Goal: Task Accomplishment & Management: Complete application form

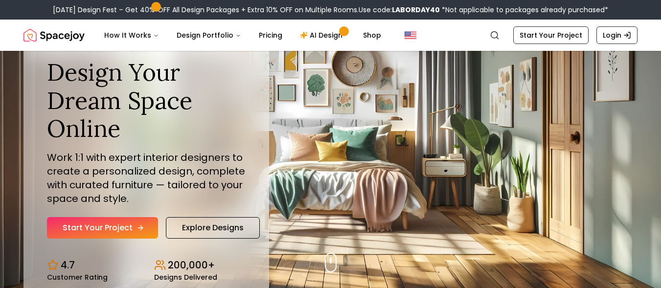
click at [97, 227] on link "Start Your Project" at bounding box center [102, 228] width 111 height 22
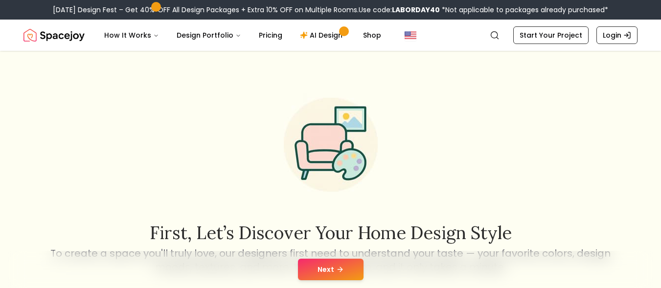
click at [308, 275] on button "Next" at bounding box center [331, 270] width 66 height 22
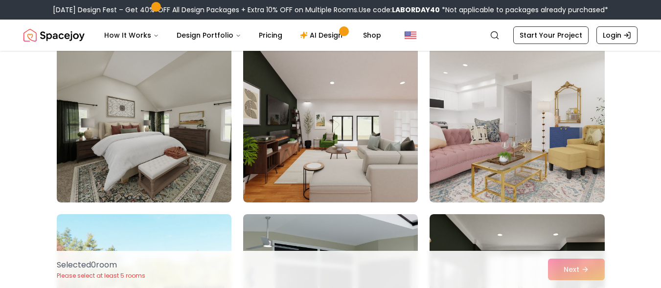
scroll to position [764, 0]
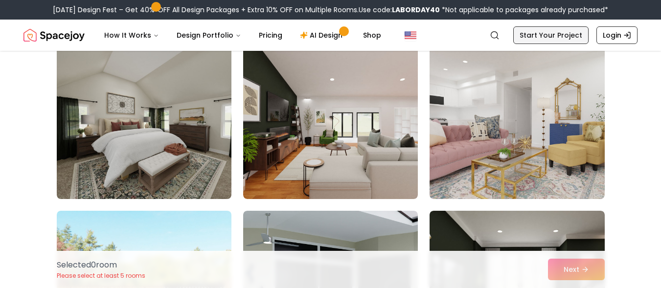
click at [545, 36] on link "Start Your Project" at bounding box center [551, 35] width 75 height 18
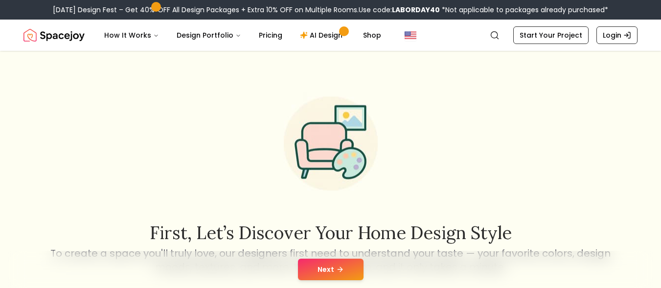
click at [329, 269] on button "Next" at bounding box center [331, 270] width 66 height 22
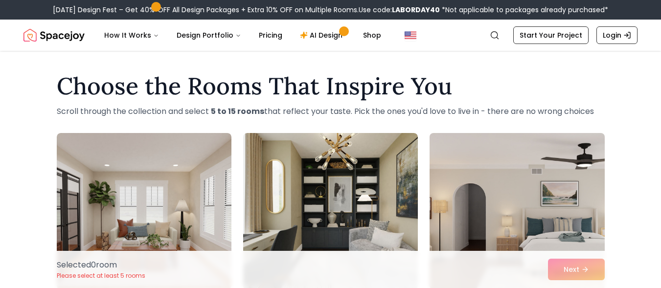
click at [570, 188] on img at bounding box center [517, 211] width 184 height 164
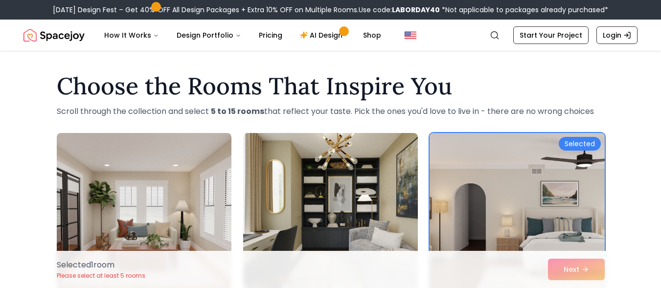
click at [580, 147] on div "Selected" at bounding box center [580, 144] width 42 height 14
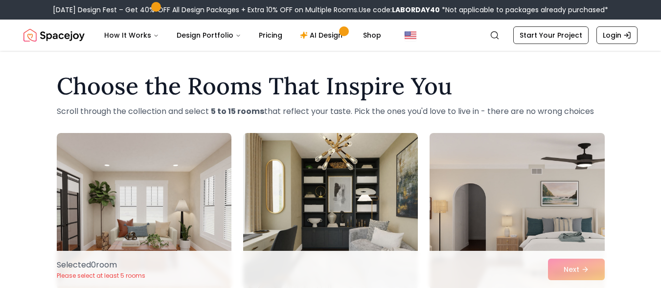
click at [555, 197] on img at bounding box center [517, 211] width 184 height 164
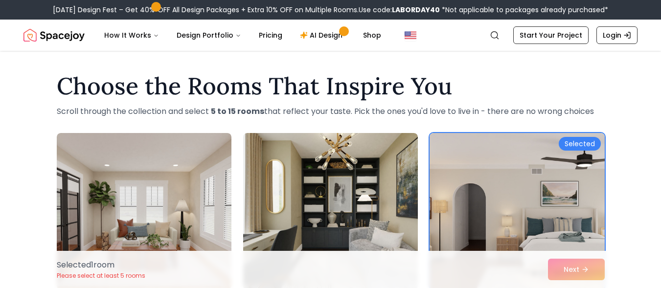
click at [571, 164] on img at bounding box center [517, 211] width 184 height 164
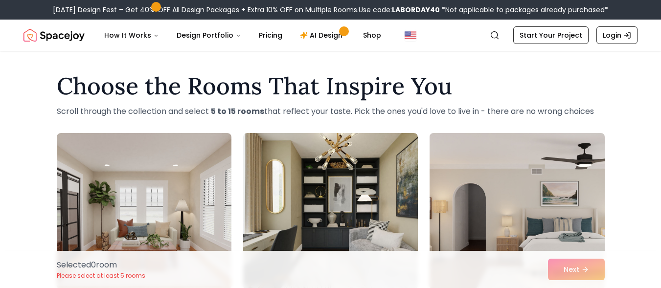
click at [571, 164] on img at bounding box center [517, 211] width 184 height 164
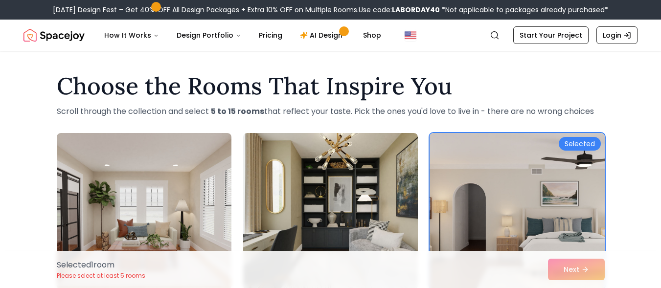
click at [571, 164] on img at bounding box center [517, 211] width 184 height 164
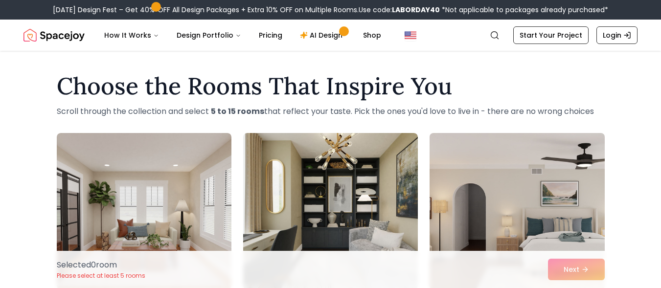
click at [564, 167] on img at bounding box center [517, 211] width 184 height 164
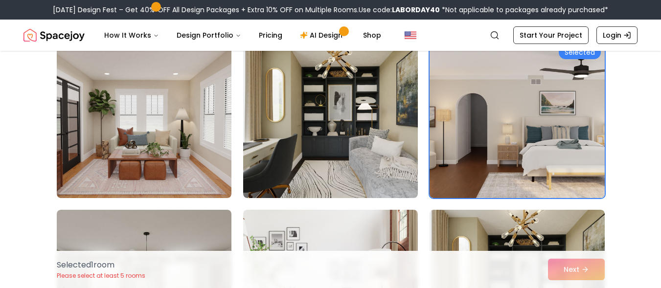
scroll to position [80, 0]
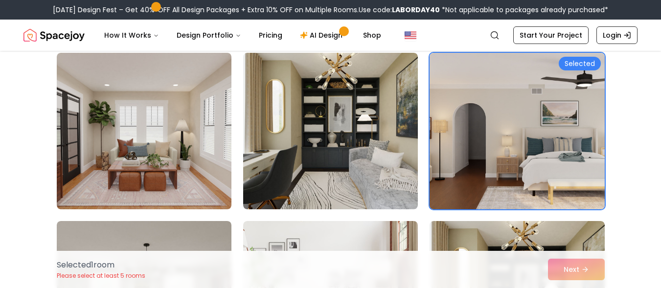
click at [573, 64] on div "Selected" at bounding box center [580, 64] width 42 height 14
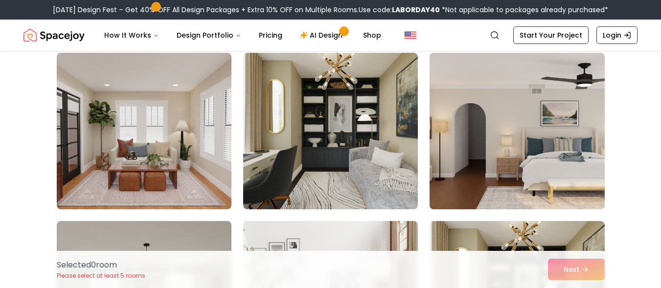
click at [573, 64] on img at bounding box center [517, 131] width 184 height 164
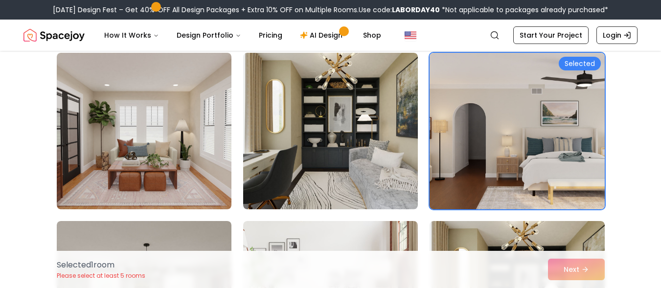
click at [573, 64] on div "Selected" at bounding box center [580, 64] width 42 height 14
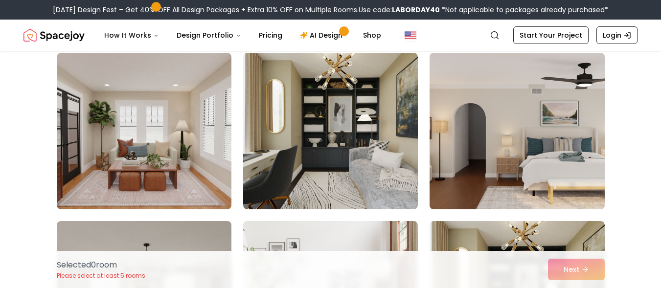
click at [573, 64] on img at bounding box center [517, 131] width 184 height 164
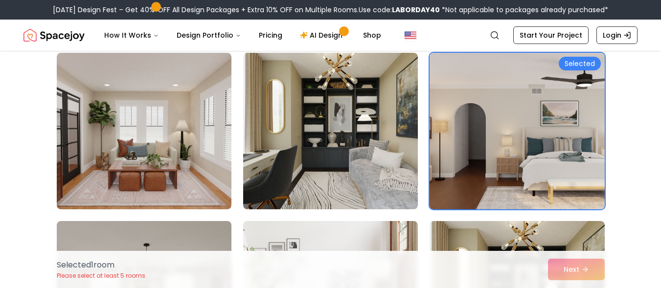
click at [573, 64] on div "Selected" at bounding box center [580, 64] width 42 height 14
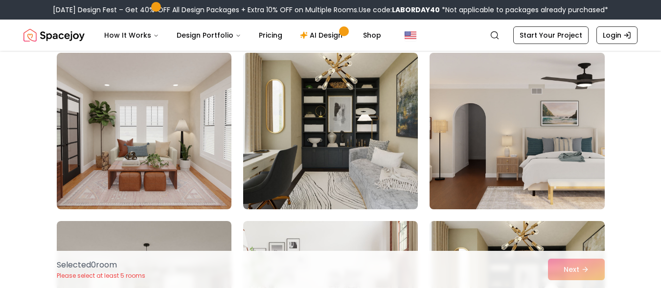
click at [544, 91] on img at bounding box center [517, 131] width 184 height 164
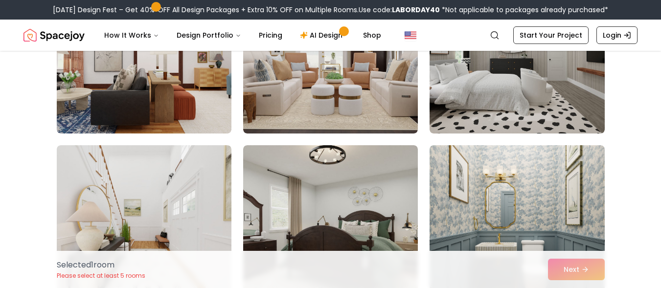
scroll to position [651, 0]
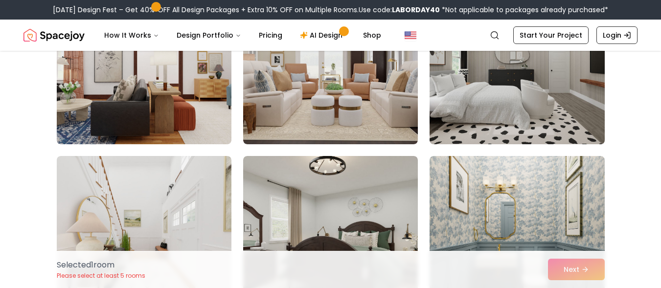
click at [571, 115] on img at bounding box center [517, 66] width 184 height 164
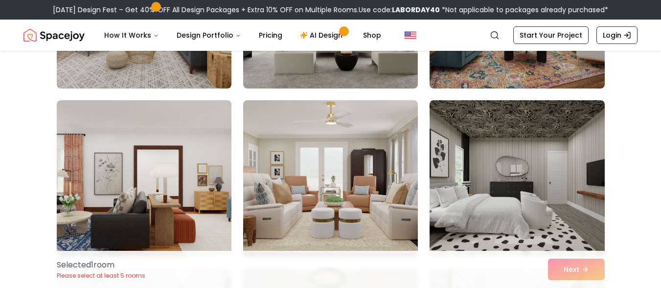
scroll to position [511, 0]
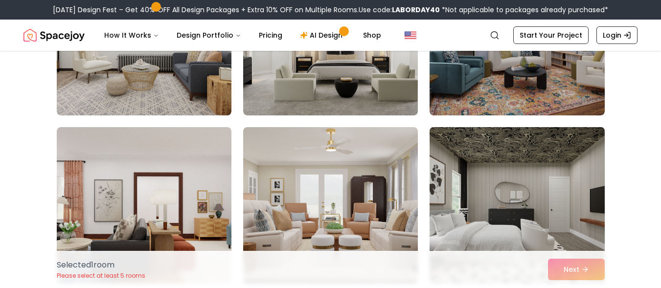
click at [582, 140] on img at bounding box center [517, 205] width 184 height 164
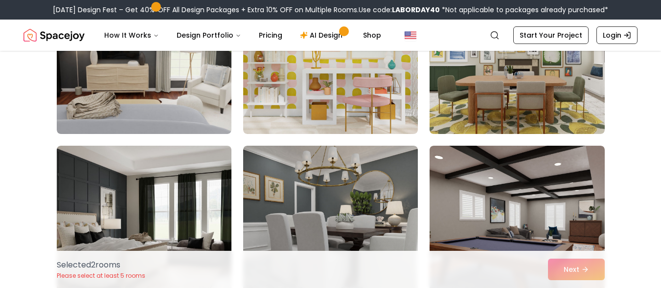
scroll to position [1208, 0]
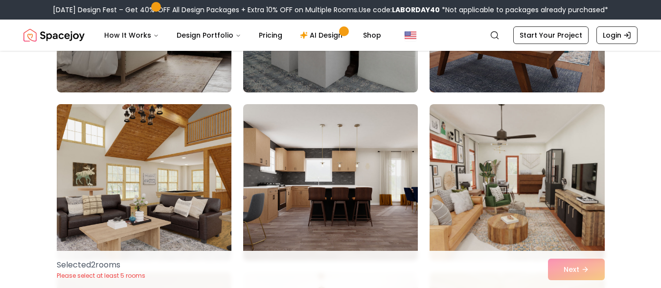
click at [195, 143] on img at bounding box center [144, 182] width 184 height 164
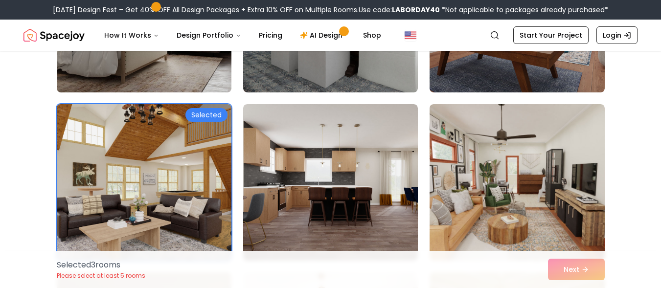
scroll to position [1239, 0]
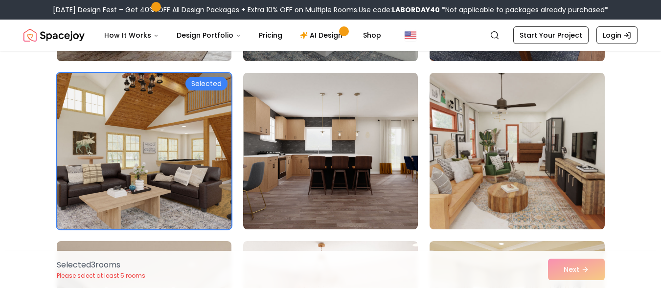
click at [178, 138] on img at bounding box center [144, 151] width 184 height 164
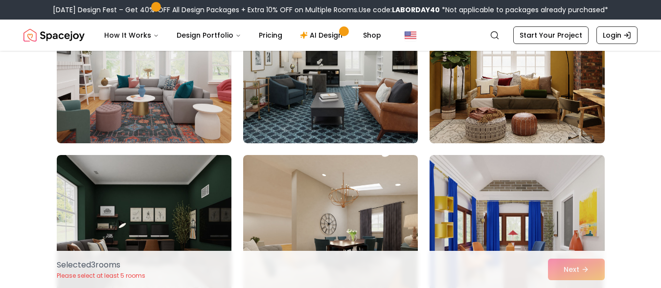
scroll to position [2767, 0]
